Goal: Check status

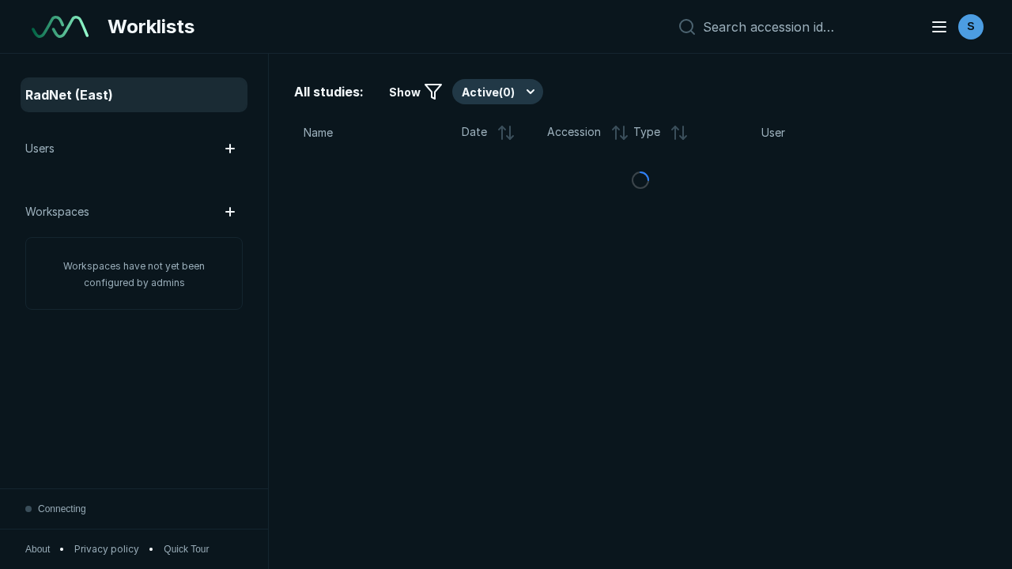
scroll to position [4319, 6588]
